Goal: Task Accomplishment & Management: Manage account settings

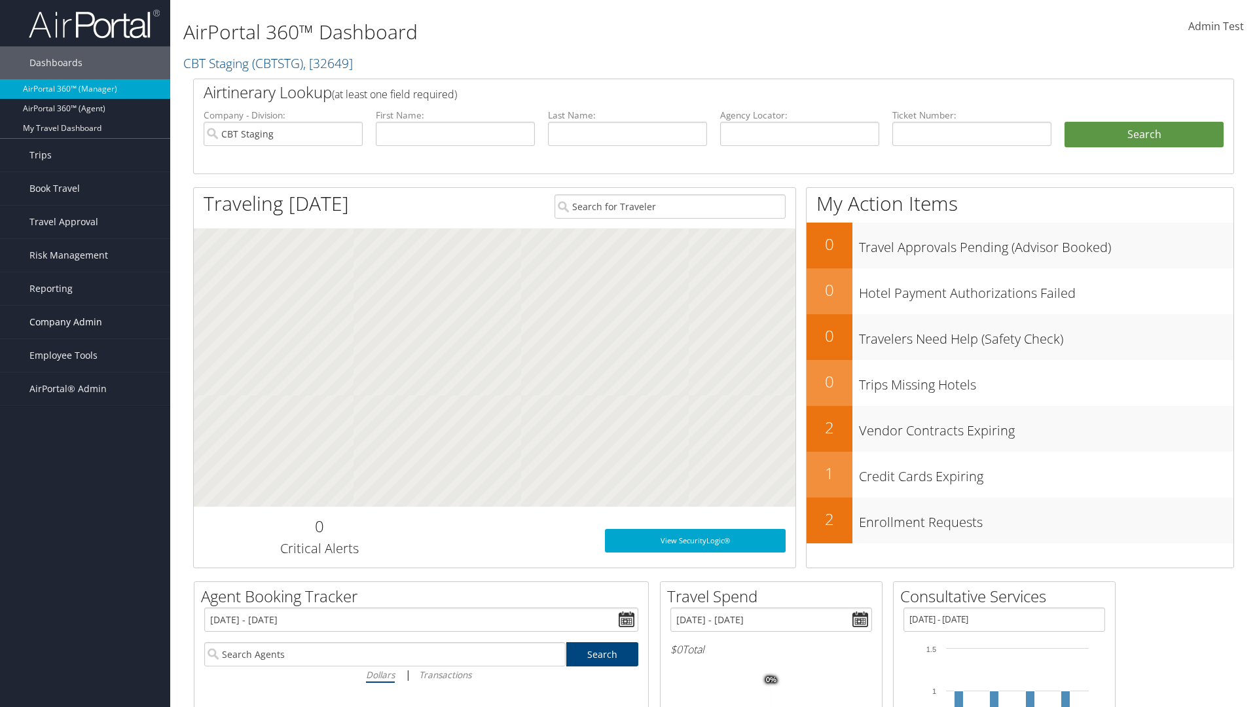
click at [85, 322] on span "Company Admin" at bounding box center [65, 322] width 73 height 33
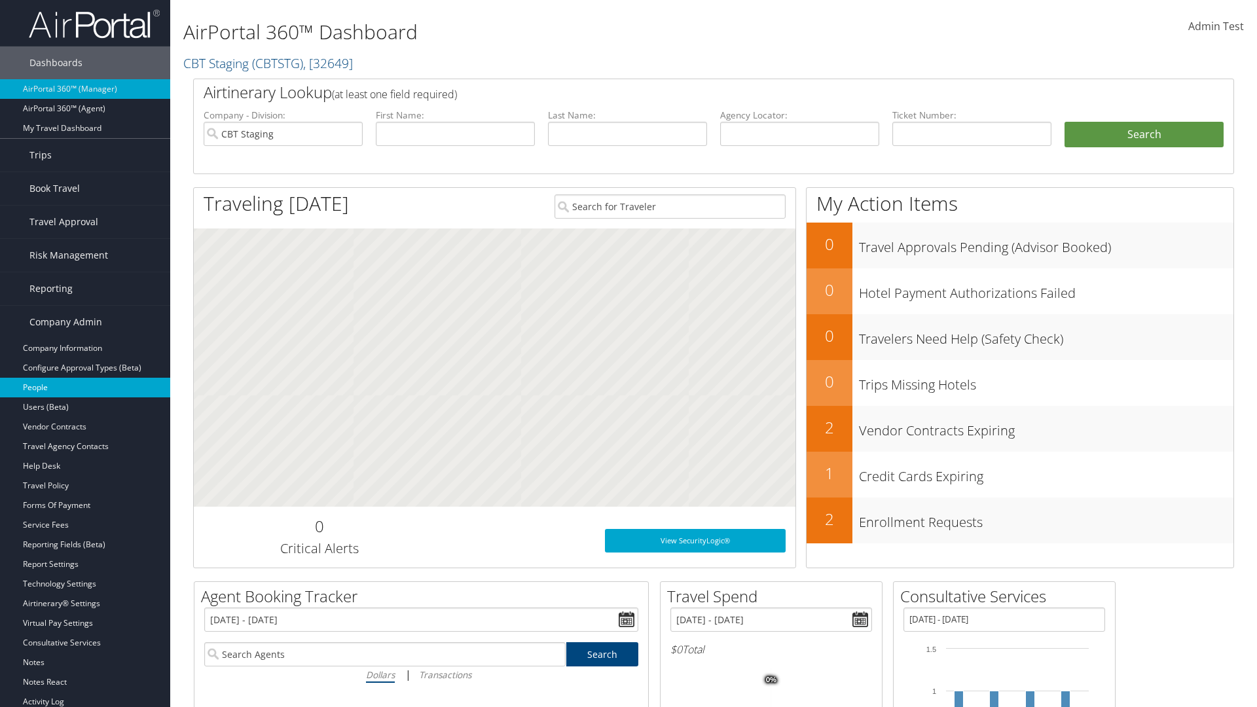
click at [85, 388] on link "People" at bounding box center [85, 388] width 170 height 20
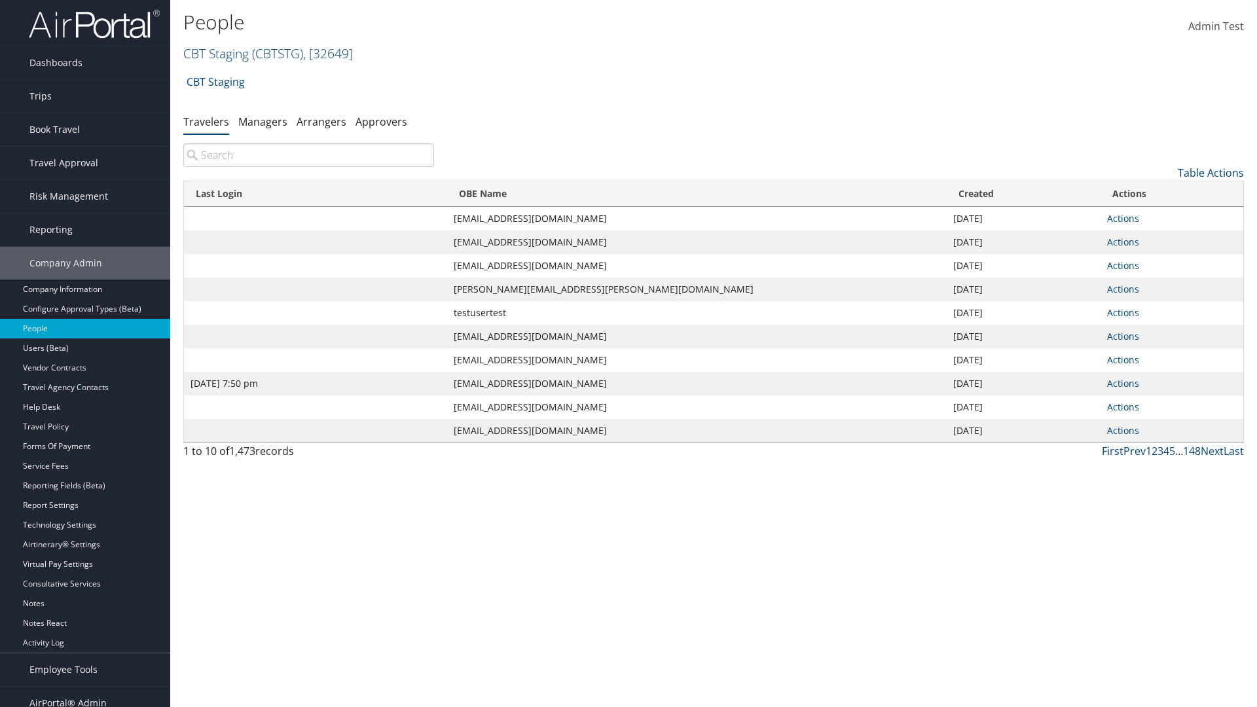
click at [216, 53] on link "CBT Staging ( CBTSTG ) , [ 32649 ]" at bounding box center [268, 54] width 170 height 18
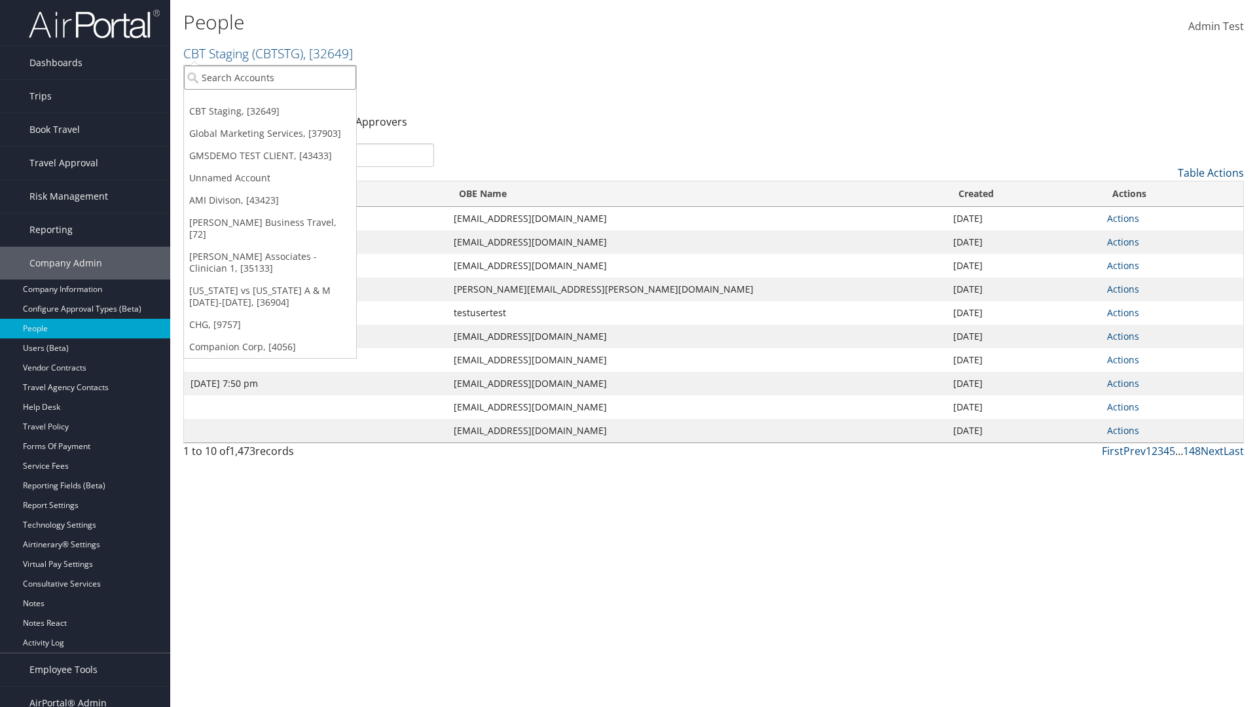
click at [270, 77] on input "search" at bounding box center [270, 77] width 172 height 24
type input "Global Marketing Services"
click at [282, 102] on div "Global Marketing Services (301946), [37903]" at bounding box center [282, 102] width 211 height 12
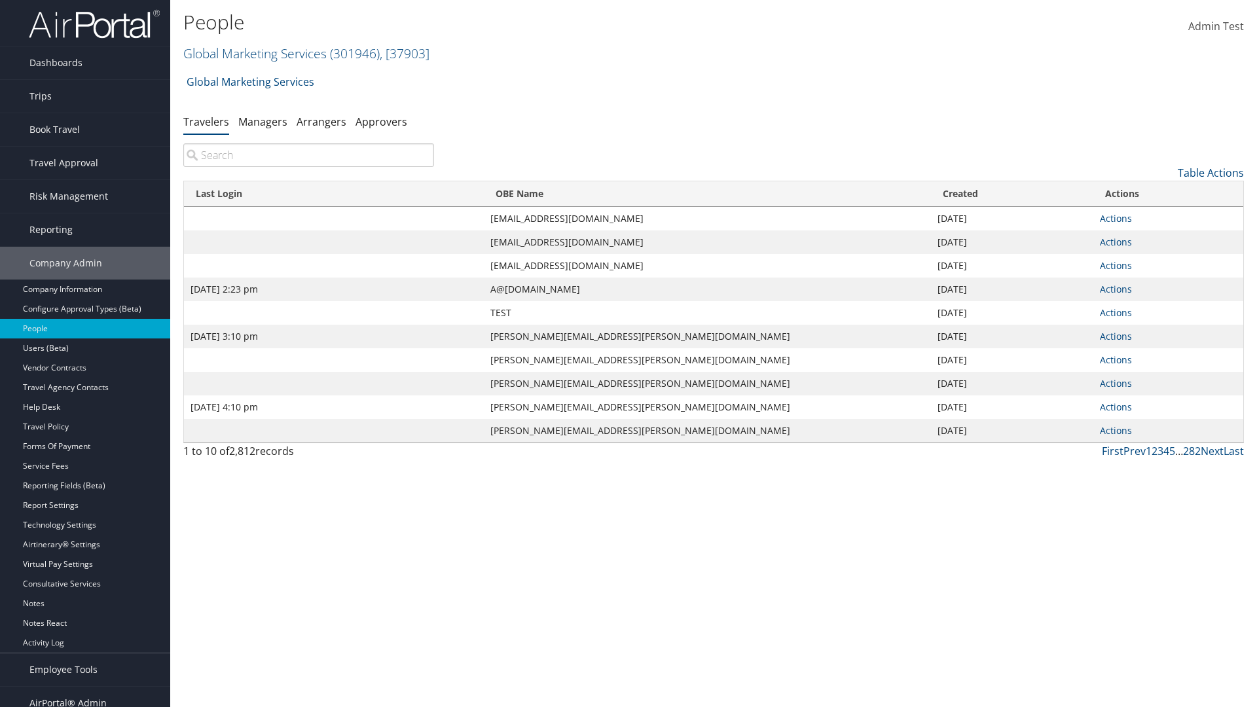
click at [308, 155] on input "search" at bounding box center [308, 155] width 251 height 24
type input "[DATE] 2:23 pm"
